Goal: Check status: Check status

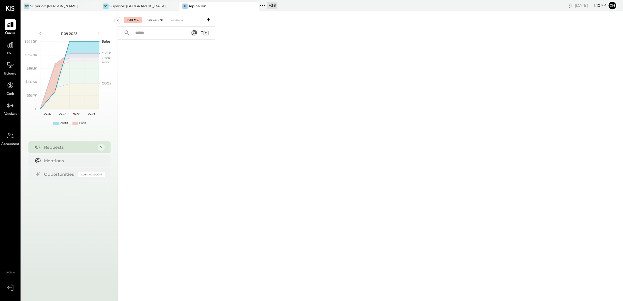
click at [153, 18] on div "For Client" at bounding box center [155, 20] width 24 height 6
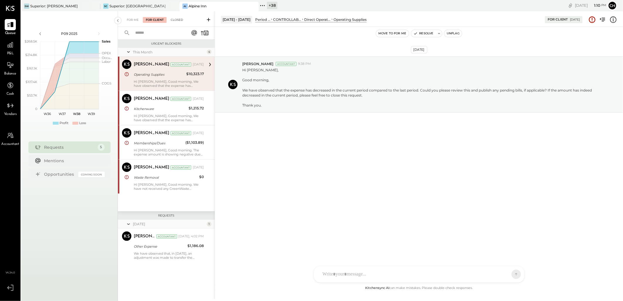
click at [179, 22] on div "Closed" at bounding box center [177, 20] width 18 height 6
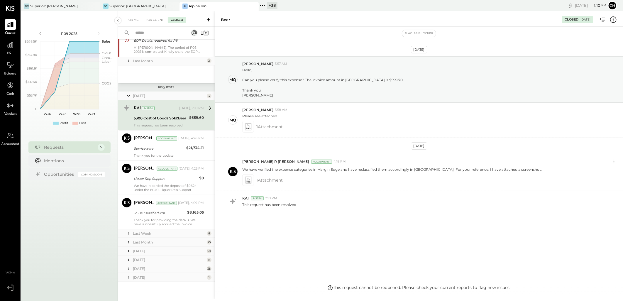
scroll to position [103, 0]
click at [167, 279] on div "[DATE]" at bounding box center [169, 276] width 72 height 5
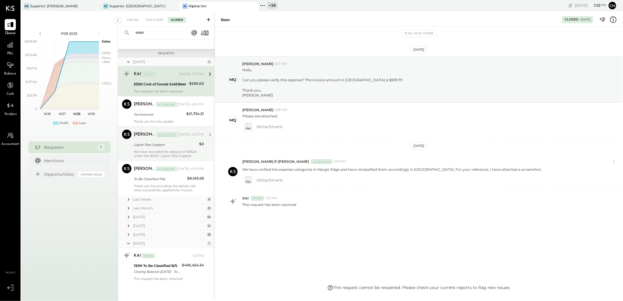
scroll to position [139, 0]
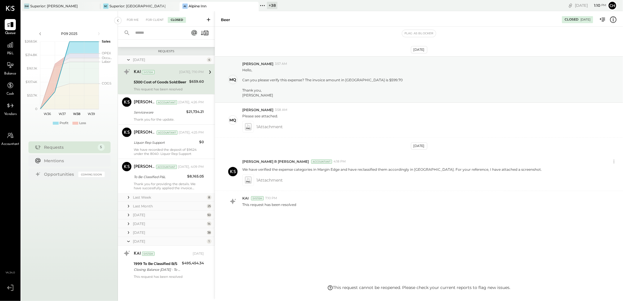
click at [150, 244] on div "[DATE] 1" at bounding box center [166, 241] width 97 height 9
click at [154, 233] on div "[DATE]" at bounding box center [169, 232] width 72 height 5
click at [155, 228] on div "[DATE]" at bounding box center [166, 232] width 97 height 9
click at [150, 232] on div "[DATE]" at bounding box center [169, 232] width 72 height 5
click at [148, 229] on div "[DATE]" at bounding box center [166, 232] width 97 height 9
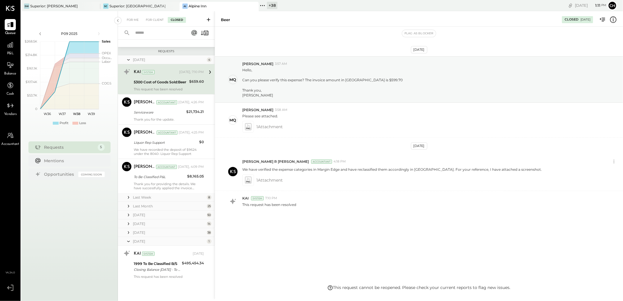
click at [128, 232] on icon at bounding box center [129, 233] width 6 height 6
click at [128, 223] on icon at bounding box center [128, 223] width 1 height 3
click at [127, 218] on div at bounding box center [129, 215] width 6 height 8
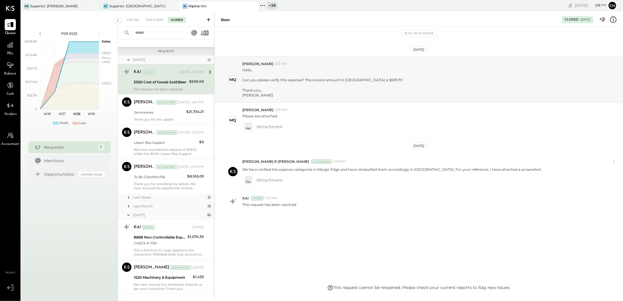
click at [127, 216] on icon at bounding box center [129, 215] width 6 height 15
click at [129, 212] on icon at bounding box center [129, 215] width 6 height 6
click at [128, 207] on icon at bounding box center [129, 206] width 6 height 6
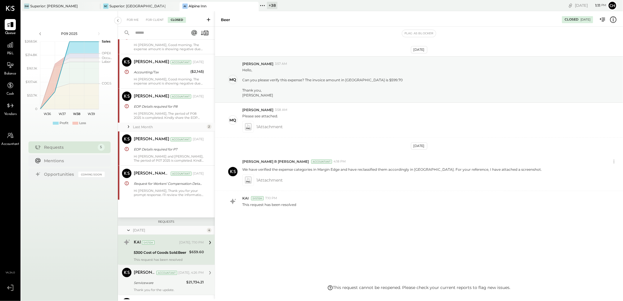
scroll to position [0, 0]
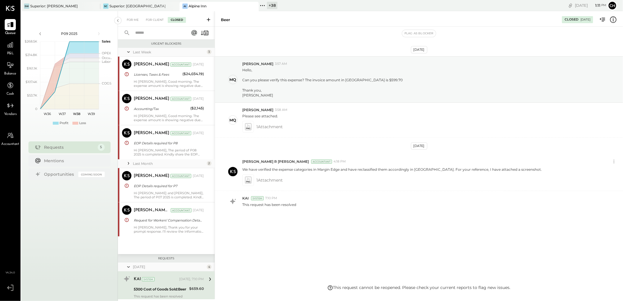
click at [53, 146] on div "Requests" at bounding box center [69, 147] width 50 height 6
